Goal: Task Accomplishment & Management: Manage account settings

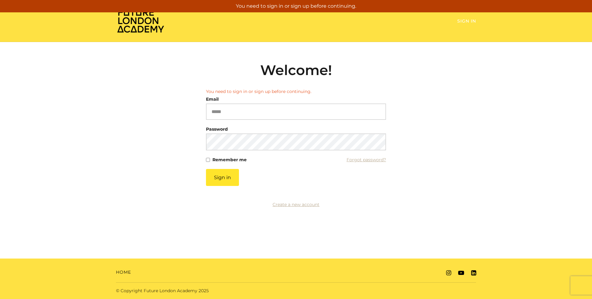
click at [468, 22] on link "Sign In" at bounding box center [466, 21] width 19 height 6
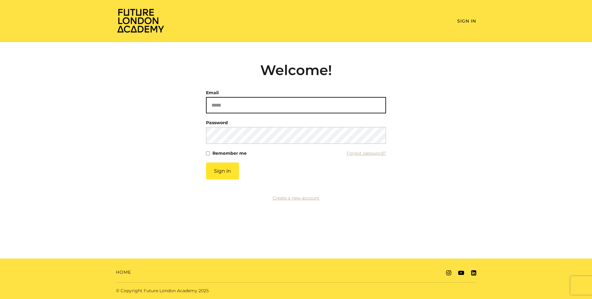
click at [273, 108] on input "Email" at bounding box center [296, 105] width 180 height 16
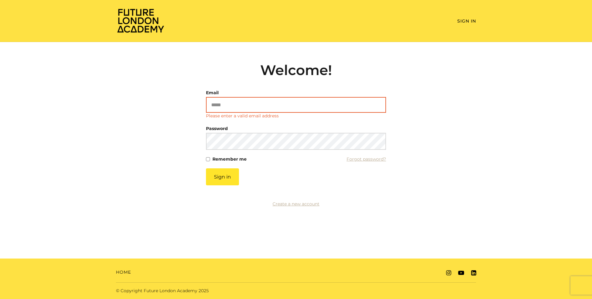
type input "**********"
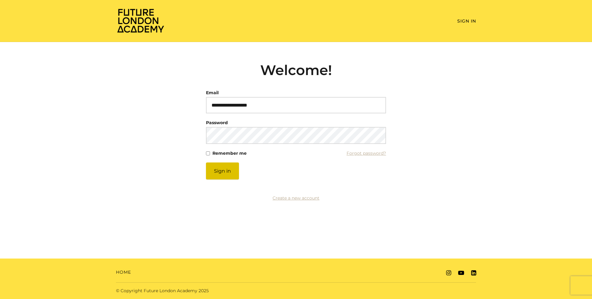
click at [227, 168] on button "Sign in" at bounding box center [222, 170] width 33 height 17
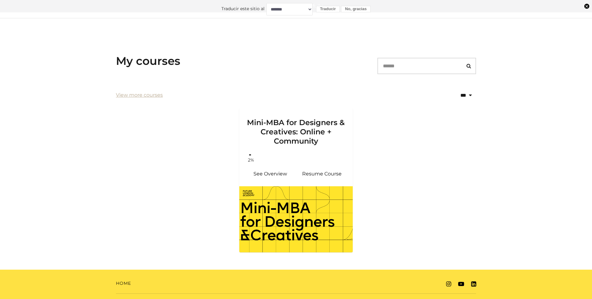
scroll to position [76, 0]
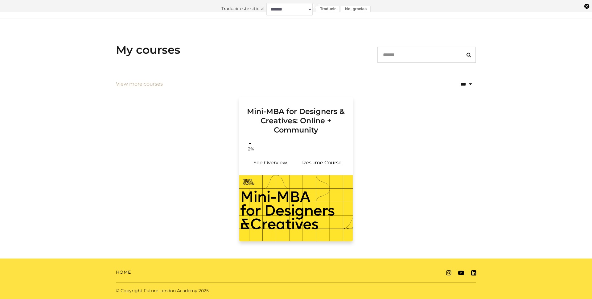
click at [295, 134] on h3 "Mini-MBA for Designers & Creatives: Online + Community" at bounding box center [296, 116] width 99 height 38
